Goal: Information Seeking & Learning: Learn about a topic

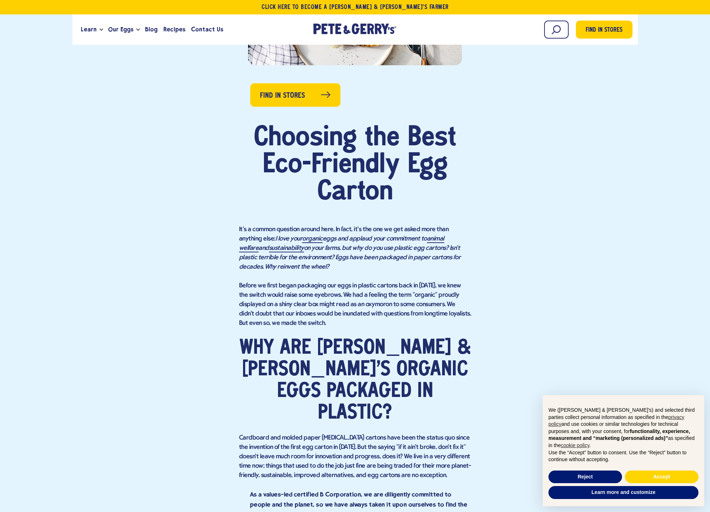
scroll to position [397, 0]
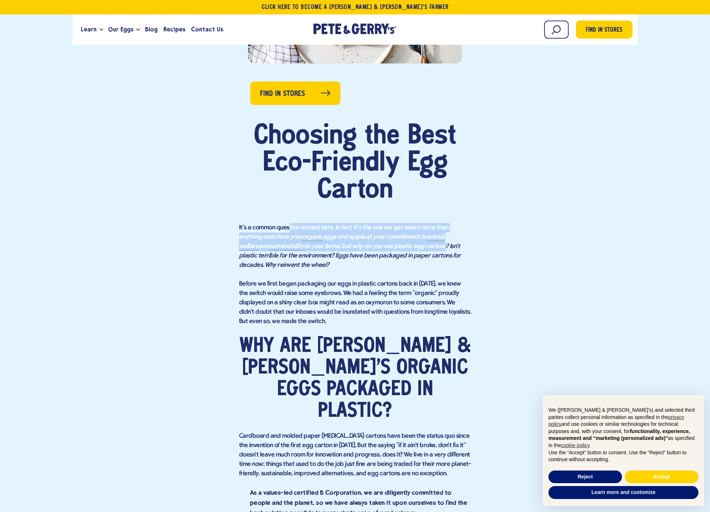
drag, startPoint x: 290, startPoint y: 228, endPoint x: 410, endPoint y: 250, distance: 121.7
click at [410, 250] on p "It's a common question around here. In fact, it's the one we get asked more tha…" at bounding box center [355, 246] width 232 height 47
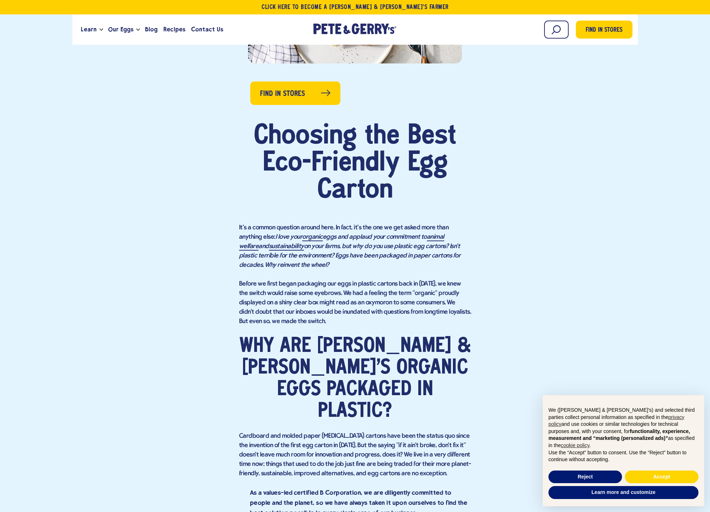
click at [278, 347] on h2 "Why are [PERSON_NAME] & [PERSON_NAME]'s Organic Eggs packaged in plastic?" at bounding box center [355, 379] width 232 height 87
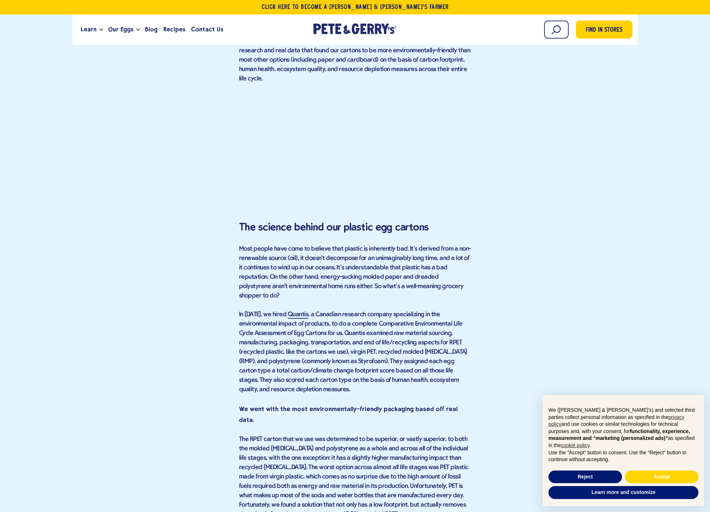
scroll to position [938, 0]
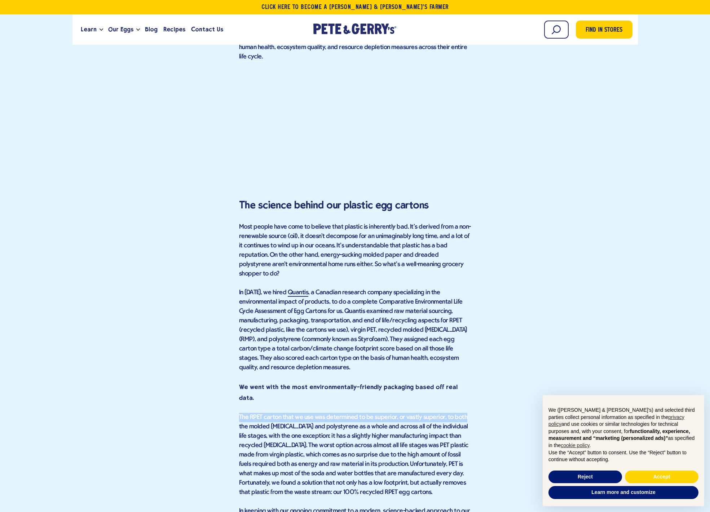
drag, startPoint x: 239, startPoint y: 356, endPoint x: 461, endPoint y: 356, distance: 221.8
click at [461, 413] on p "The RPET carton that we use was determined to be superior, or vastly superior, …" at bounding box center [355, 455] width 232 height 84
click at [415, 413] on p "The RPET carton that we use was determined to be superior, or vastly superior, …" at bounding box center [355, 455] width 232 height 84
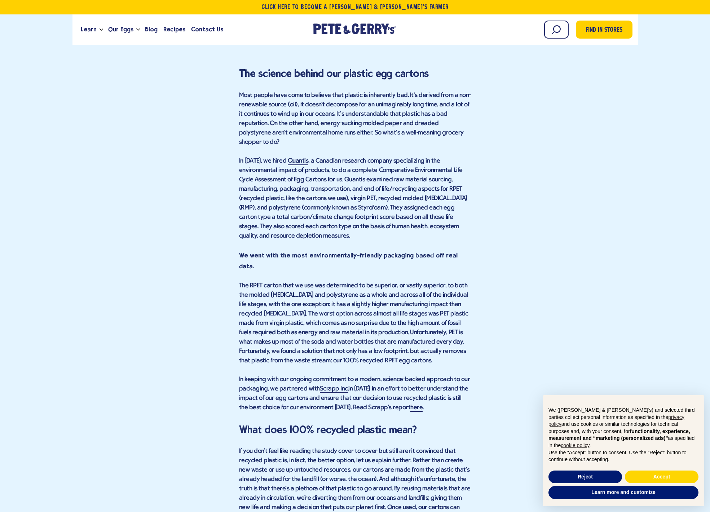
scroll to position [1082, 0]
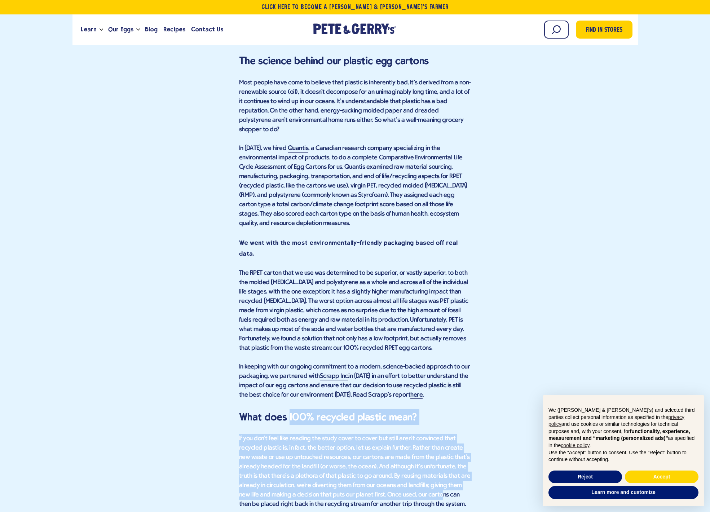
drag, startPoint x: 289, startPoint y: 356, endPoint x: 428, endPoint y: 431, distance: 158.0
click at [428, 431] on div "Choosing the Best Eco-Friendly Egg Carton It's a common question around here. I…" at bounding box center [355, 392] width 232 height 1909
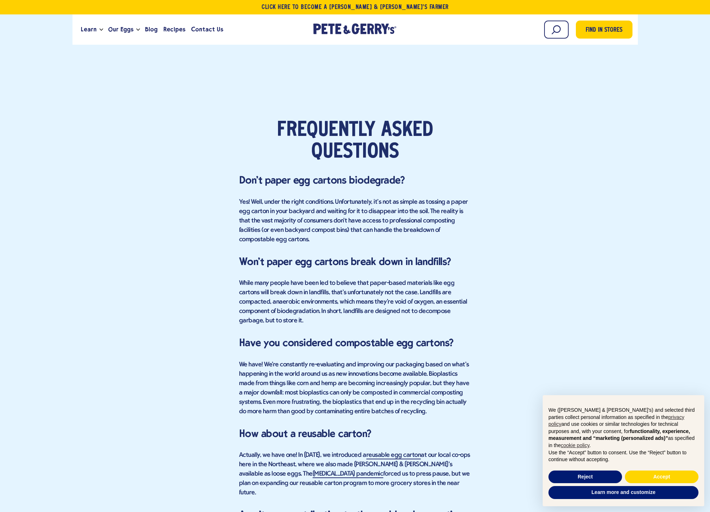
scroll to position [1731, 0]
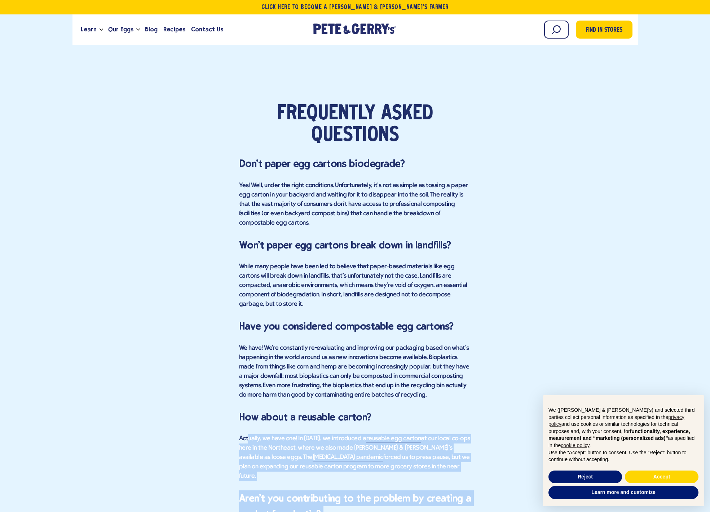
drag, startPoint x: 248, startPoint y: 356, endPoint x: 493, endPoint y: 486, distance: 276.7
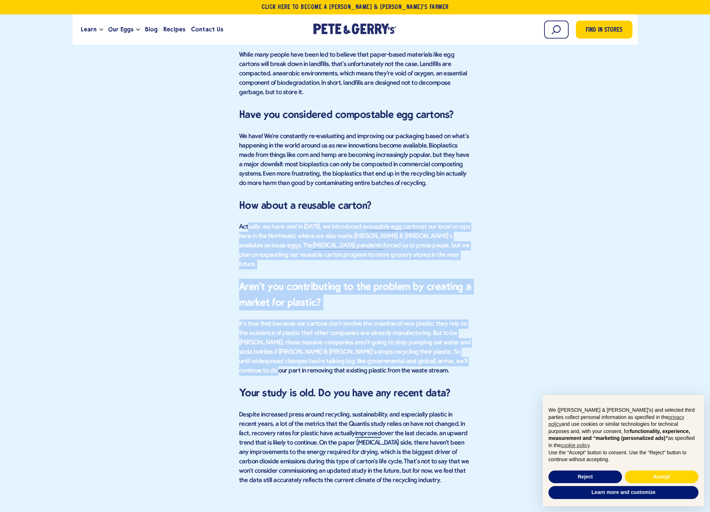
scroll to position [1948, 0]
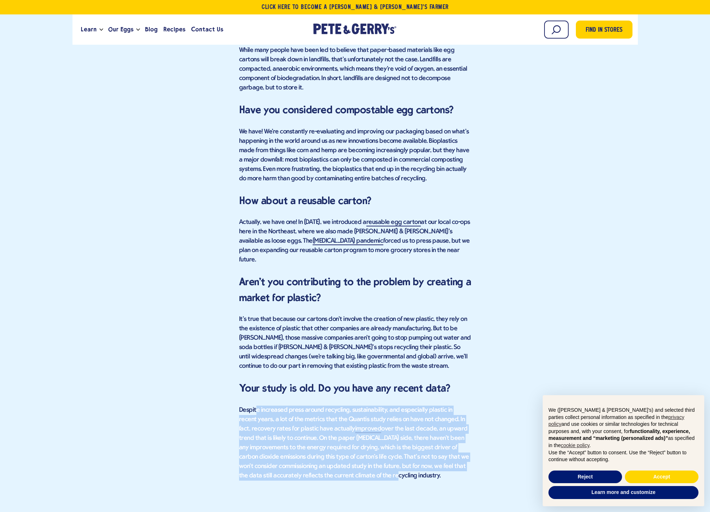
drag, startPoint x: 257, startPoint y: 321, endPoint x: 382, endPoint y: 385, distance: 140.7
click at [382, 406] on p "Despite increased press around recycling, sustainability, and especially plasti…" at bounding box center [355, 443] width 232 height 75
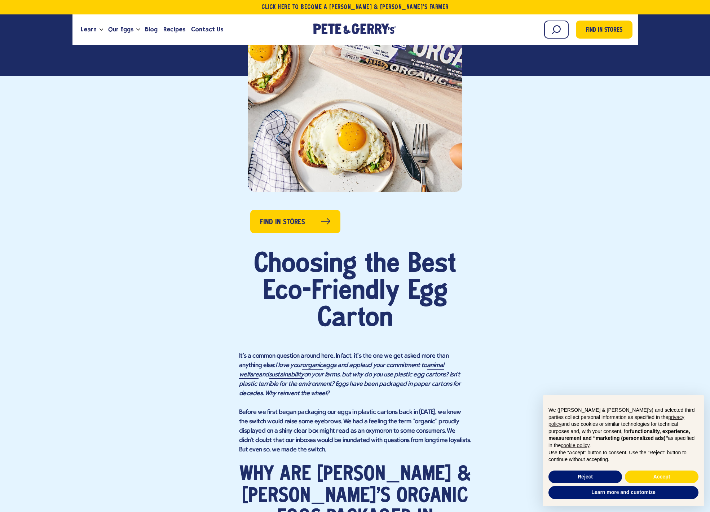
scroll to position [0, 0]
